Goal: Find specific page/section: Find specific page/section

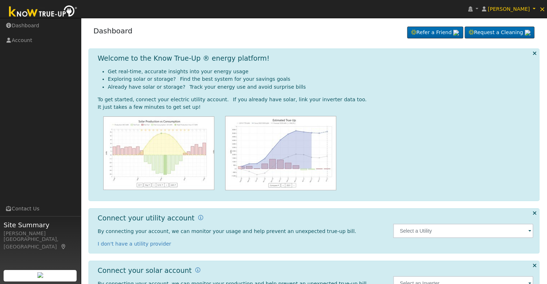
click at [529, 231] on span at bounding box center [529, 231] width 3 height 8
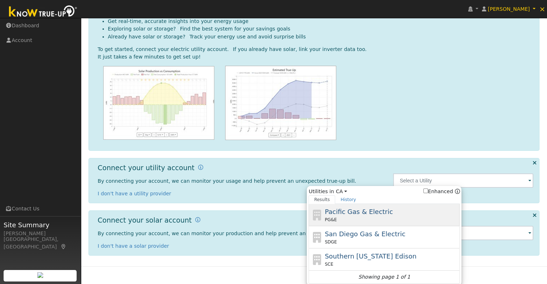
click at [358, 211] on span "Pacific Gas & Electric" at bounding box center [359, 212] width 68 height 8
type input "PG&E"
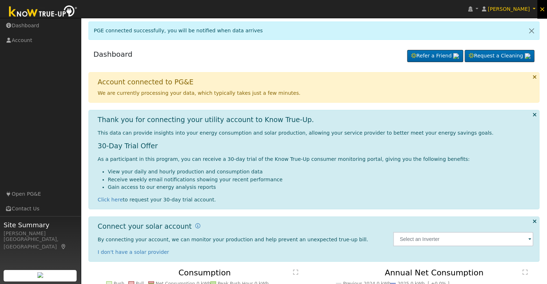
click at [543, 9] on span "×" at bounding box center [542, 9] width 6 height 9
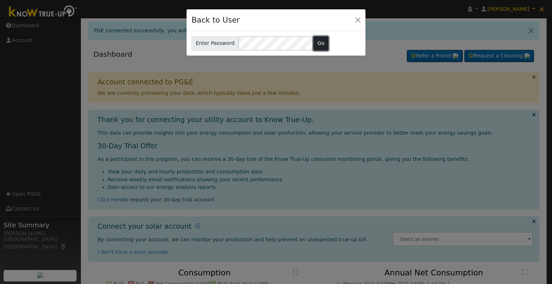
click at [313, 43] on button "Go" at bounding box center [320, 43] width 15 height 14
